Goal: Use online tool/utility: Utilize a website feature to perform a specific function

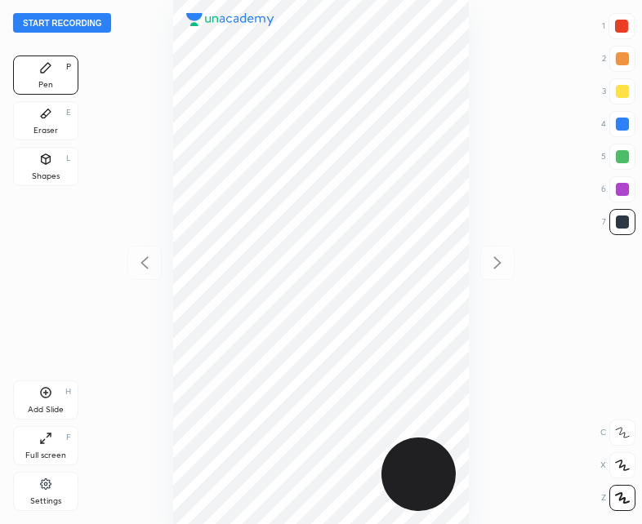
scroll to position [524, 381]
click at [56, 18] on button "Start recording" at bounding box center [62, 23] width 98 height 20
click at [56, 158] on div "Shapes L" at bounding box center [45, 166] width 65 height 39
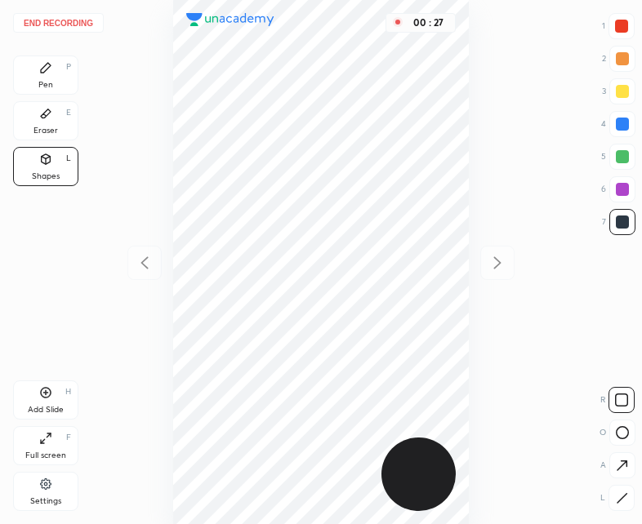
click at [56, 69] on div "Pen P" at bounding box center [45, 75] width 65 height 39
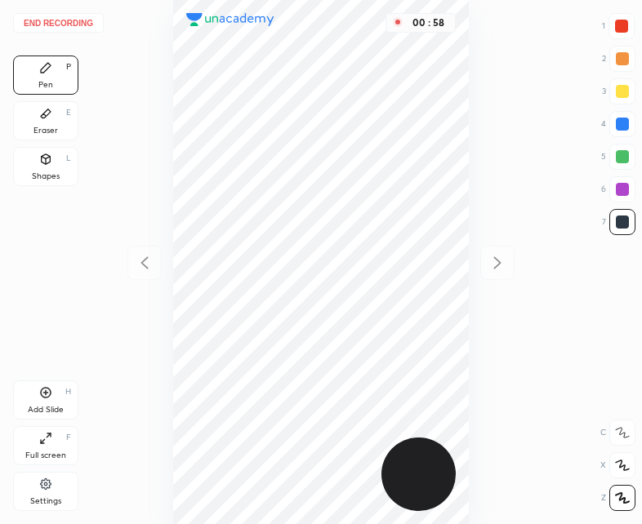
click at [616, 22] on div at bounding box center [621, 26] width 13 height 13
click at [623, 228] on div at bounding box center [622, 222] width 13 height 13
click at [38, 409] on div "Add Slide" at bounding box center [46, 410] width 36 height 8
click at [141, 251] on div at bounding box center [144, 263] width 34 height 34
click at [496, 258] on icon at bounding box center [497, 263] width 20 height 20
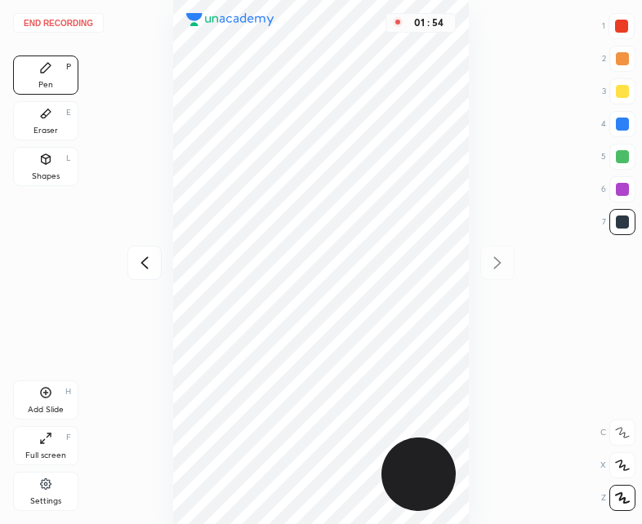
click at [154, 256] on div at bounding box center [144, 263] width 34 height 34
click at [499, 257] on icon at bounding box center [497, 263] width 20 height 20
click at [42, 158] on icon at bounding box center [46, 159] width 9 height 10
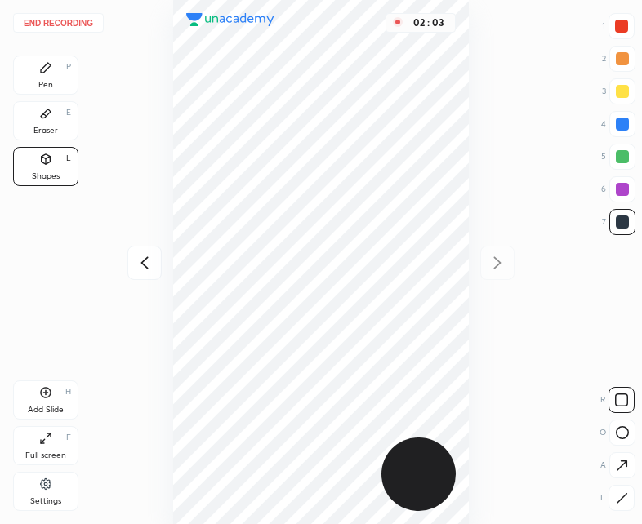
click at [51, 73] on icon at bounding box center [45, 67] width 13 height 13
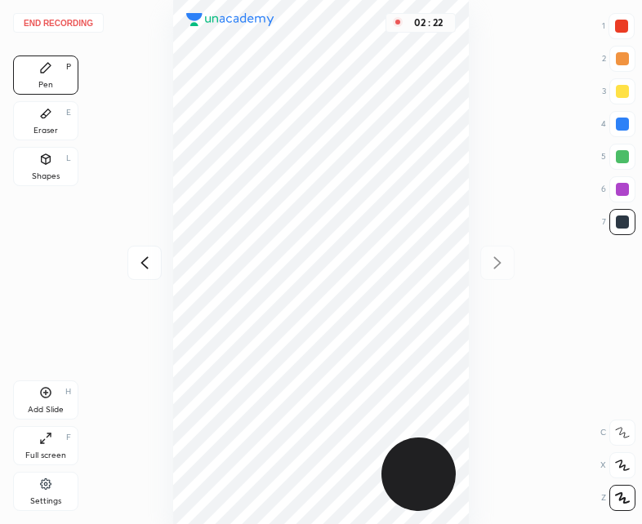
click at [67, 19] on button "End recording" at bounding box center [58, 23] width 91 height 20
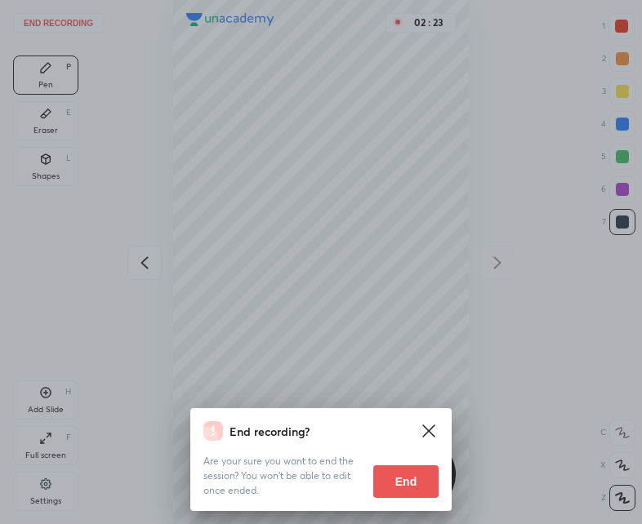
click at [416, 478] on button "End" at bounding box center [405, 481] width 65 height 33
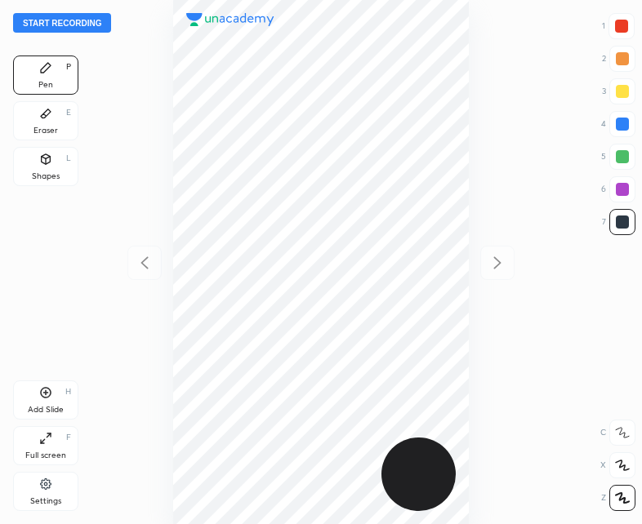
scroll to position [524, 381]
